Goal: Task Accomplishment & Management: Manage account settings

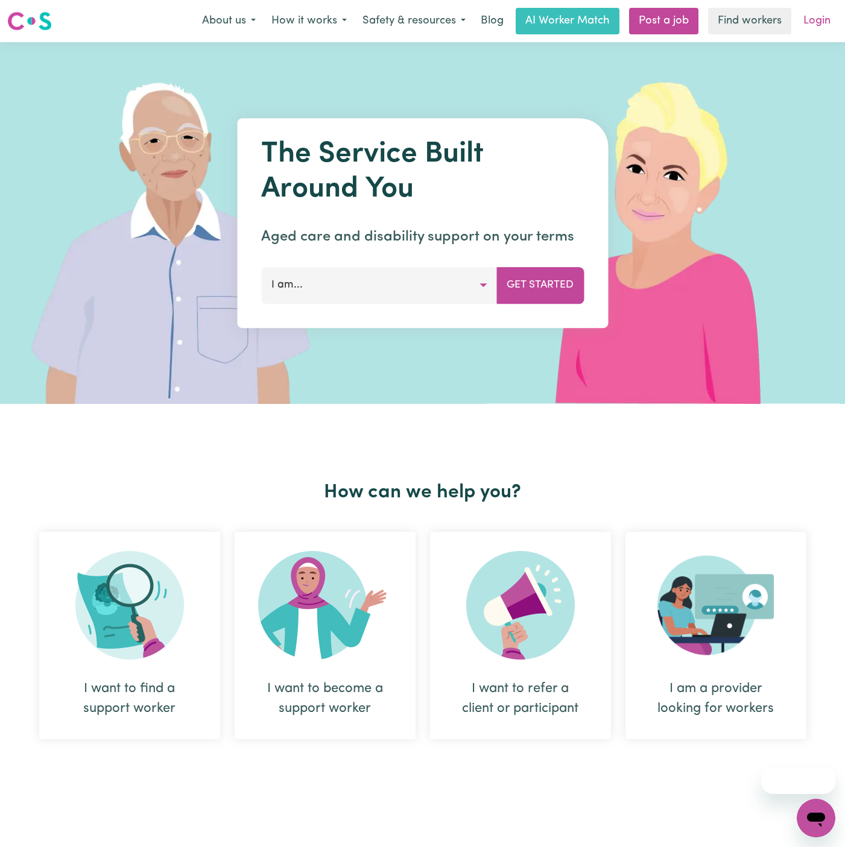
click at [817, 24] on link "Login" at bounding box center [817, 21] width 42 height 27
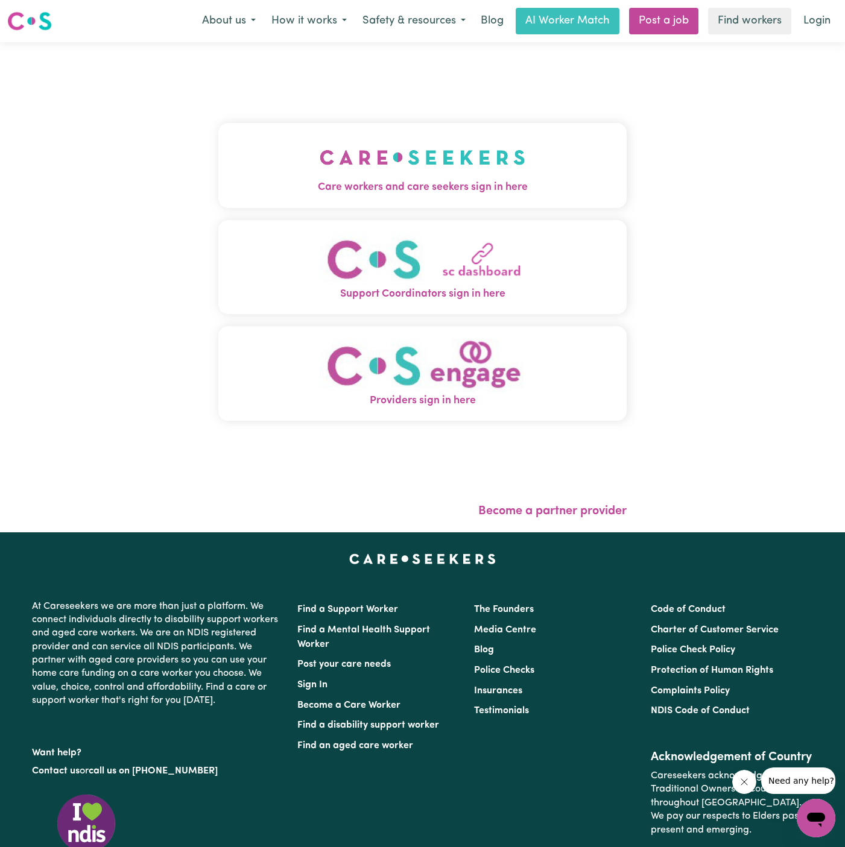
click at [395, 141] on img "Care workers and care seekers sign in here" at bounding box center [423, 157] width 206 height 45
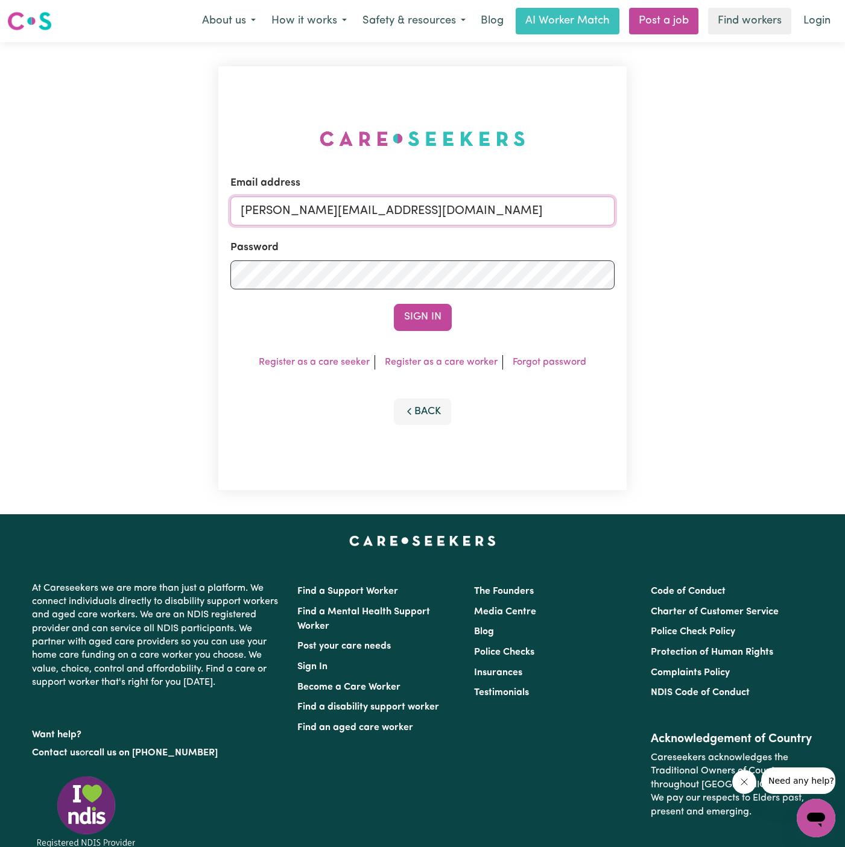
click at [439, 205] on input "dyan@careseekers.com.au" at bounding box center [422, 211] width 384 height 29
drag, startPoint x: 306, startPoint y: 213, endPoint x: 844, endPoint y: 236, distance: 537.9
click at [844, 236] on div "Email address superuser~BarbaraMakomaskaYSHCP@careseekers.com.au Password Sign …" at bounding box center [422, 278] width 845 height 472
type input "superuser~NatashaPIC@careseekers.com.au"
click at [423, 297] on form "Email address superuser~NatashaPIC@careseekers.com.au Password Sign In" at bounding box center [422, 253] width 384 height 155
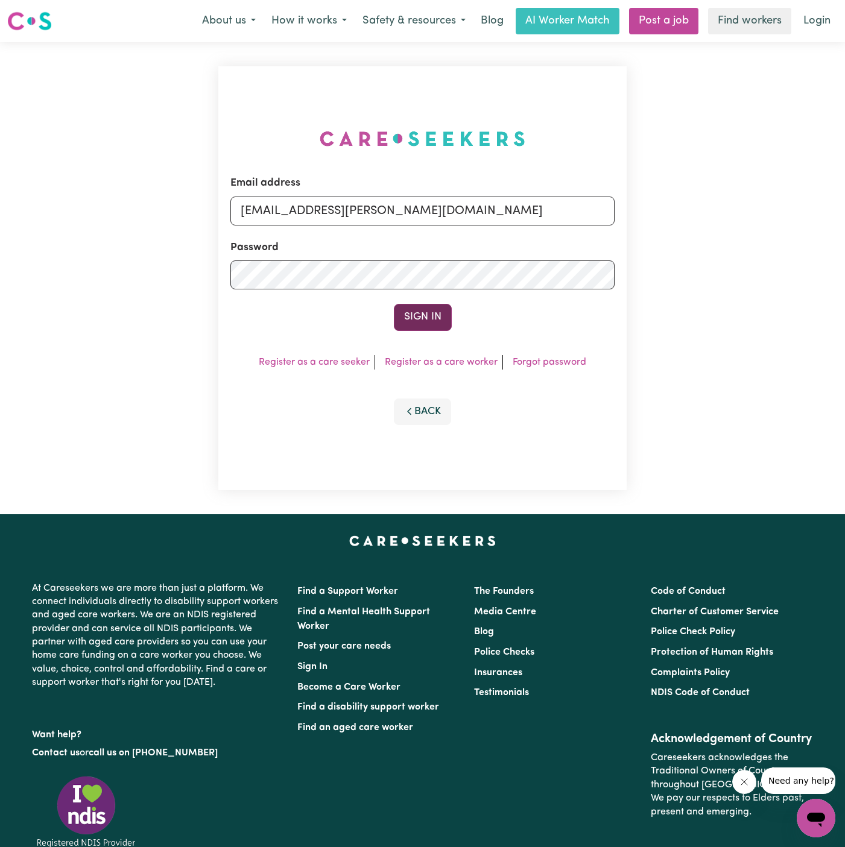
click at [423, 317] on button "Sign In" at bounding box center [423, 317] width 58 height 27
